Goal: Task Accomplishment & Management: Use online tool/utility

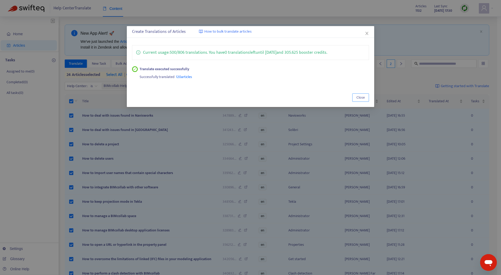
click at [362, 97] on span "Close" at bounding box center [361, 98] width 8 height 6
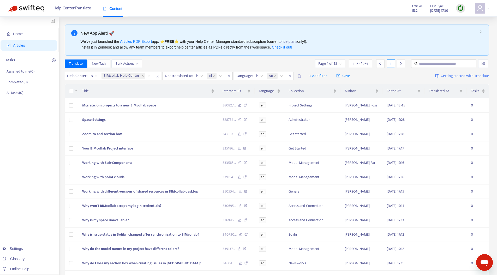
click at [461, 8] on img at bounding box center [461, 8] width 7 height 7
click at [24, 35] on span "Home" at bounding box center [30, 34] width 46 height 10
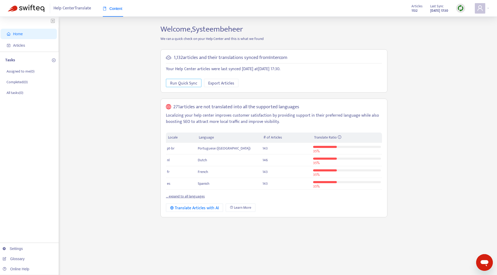
click at [184, 85] on span "Run Quick Sync" at bounding box center [183, 83] width 27 height 7
click at [100, 86] on div "Home Articles Tasks Assigned to me ( 0 ) Completed ( 0 ) All tasks ( 0 ) Settin…" at bounding box center [249, 177] width 482 height 305
click at [26, 43] on span "Articles" at bounding box center [30, 45] width 46 height 10
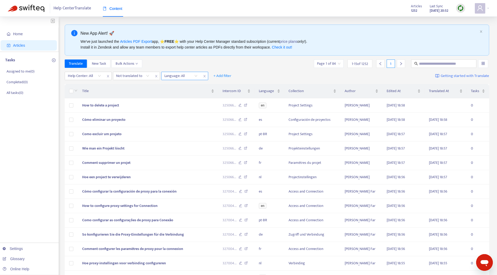
click at [175, 75] on div at bounding box center [179, 76] width 32 height 6
click at [181, 93] on div "en" at bounding box center [211, 95] width 91 height 6
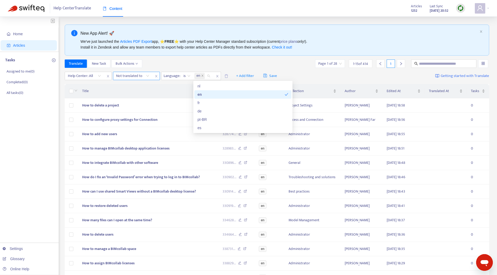
click at [132, 74] on div at bounding box center [130, 76] width 32 height 6
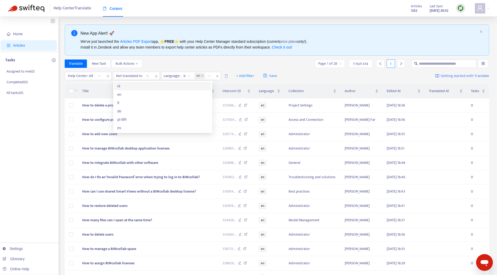
click at [133, 88] on div "nl" at bounding box center [162, 86] width 91 height 6
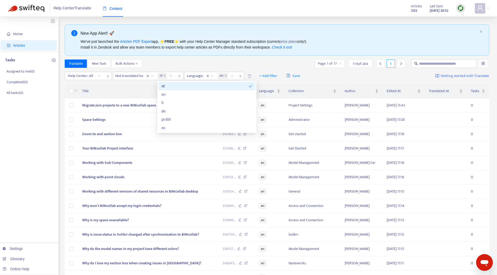
click at [163, 60] on div "Translate New Task Bulk Actions Page 1 of 17 1 - 15 of 244 1" at bounding box center [277, 64] width 425 height 8
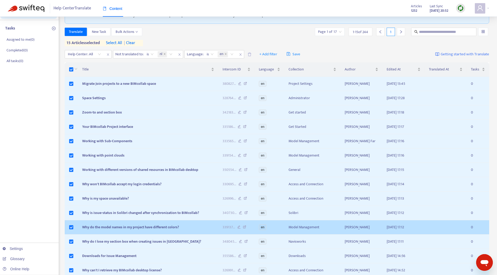
scroll to position [84, 0]
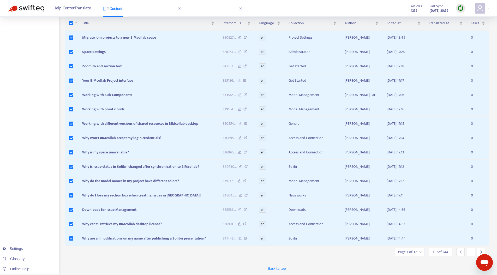
click at [482, 251] on icon "right" at bounding box center [481, 252] width 4 height 4
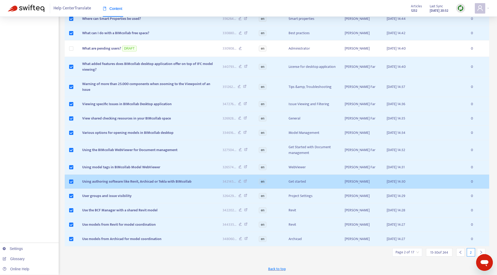
scroll to position [97, 0]
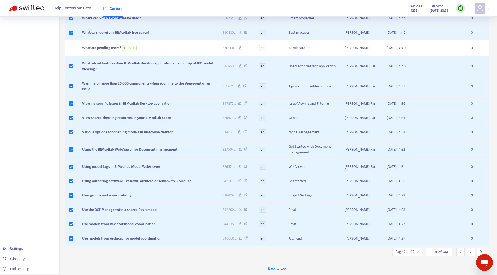
click at [481, 251] on icon "right" at bounding box center [481, 252] width 4 height 4
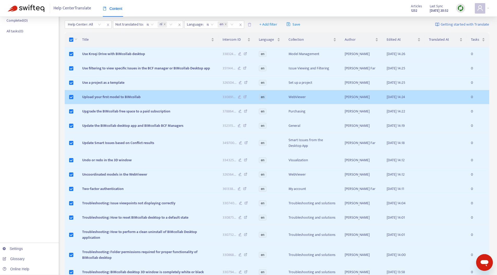
scroll to position [101, 0]
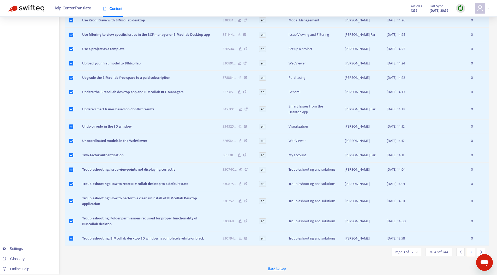
click at [483, 250] on div at bounding box center [481, 252] width 8 height 8
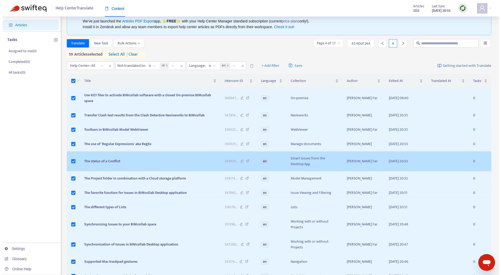
scroll to position [0, 0]
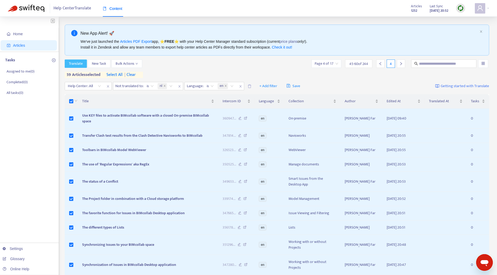
click at [74, 62] on span "Translate" at bounding box center [76, 64] width 14 height 6
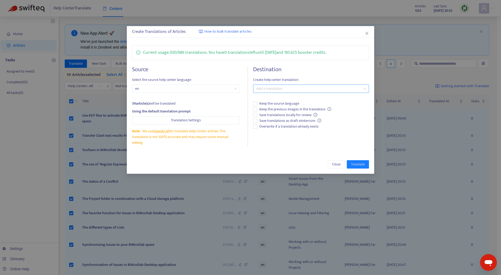
click at [276, 89] on div at bounding box center [308, 89] width 108 height 6
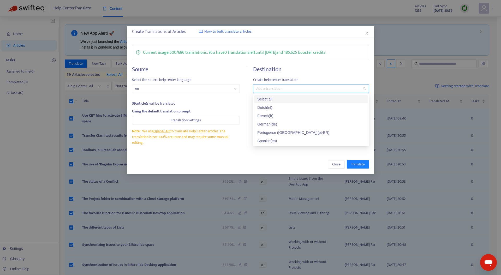
click at [270, 97] on div "Select all" at bounding box center [311, 99] width 108 height 6
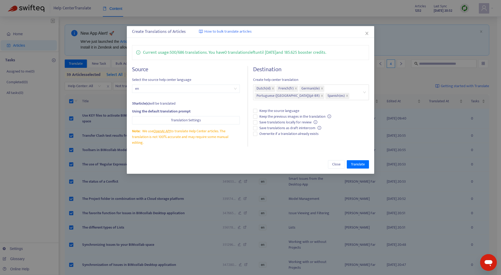
click at [218, 157] on div "Close Translate" at bounding box center [251, 164] width 248 height 19
click at [360, 163] on span "Translate" at bounding box center [358, 165] width 14 height 6
